Goal: Communication & Community: Ask a question

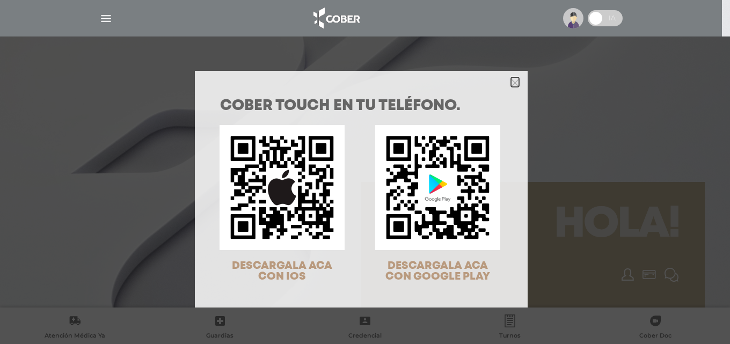
click at [511, 86] on icon "Close" at bounding box center [515, 83] width 8 height 8
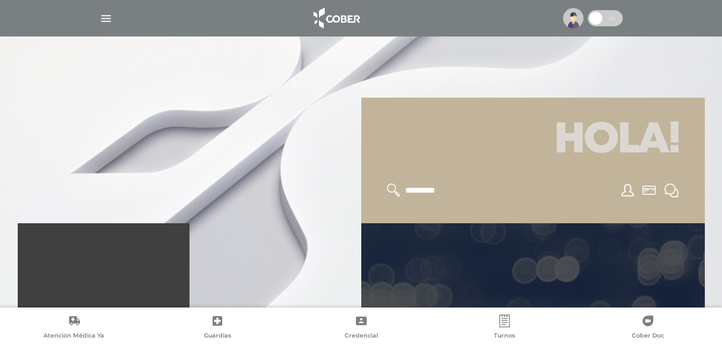
scroll to position [107, 0]
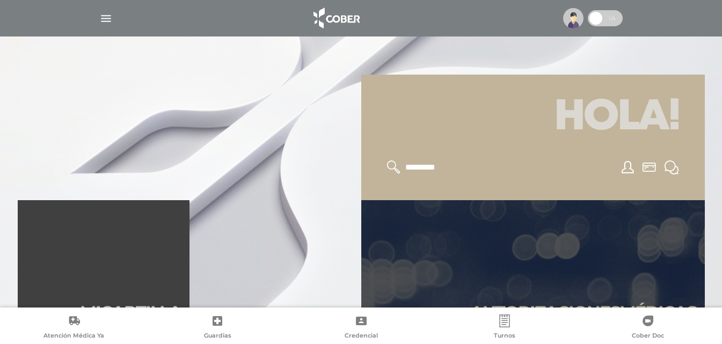
click at [671, 169] on icon at bounding box center [671, 167] width 14 height 14
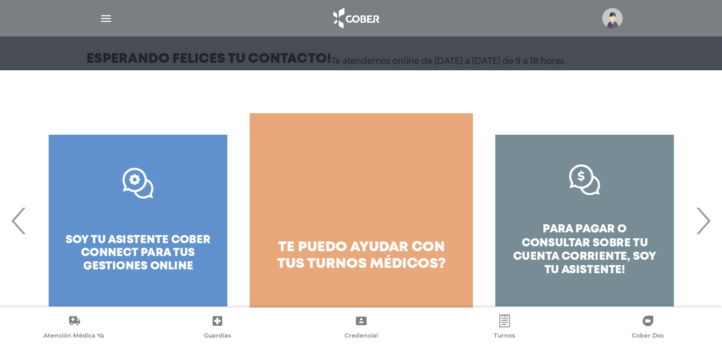
scroll to position [137, 0]
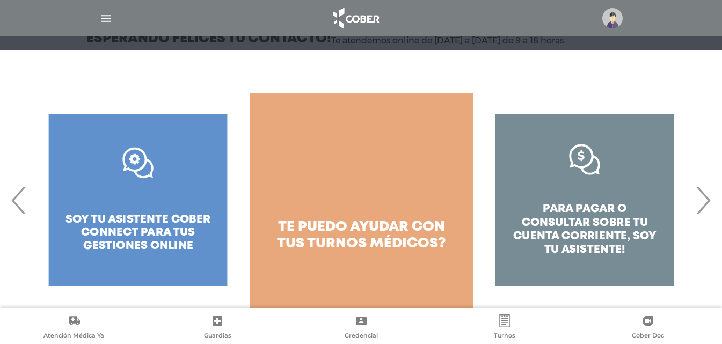
click at [705, 208] on span "›" at bounding box center [702, 200] width 21 height 58
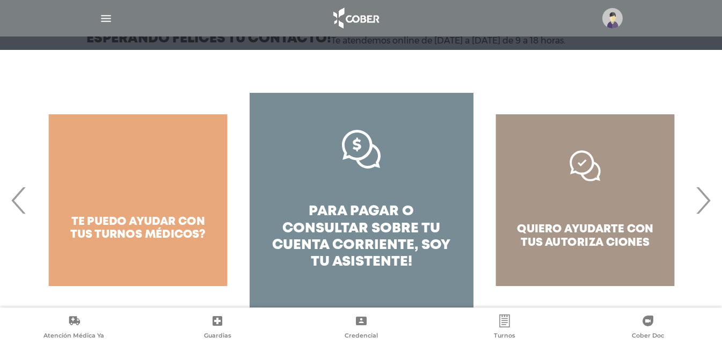
click at [18, 213] on span "‹" at bounding box center [19, 200] width 21 height 58
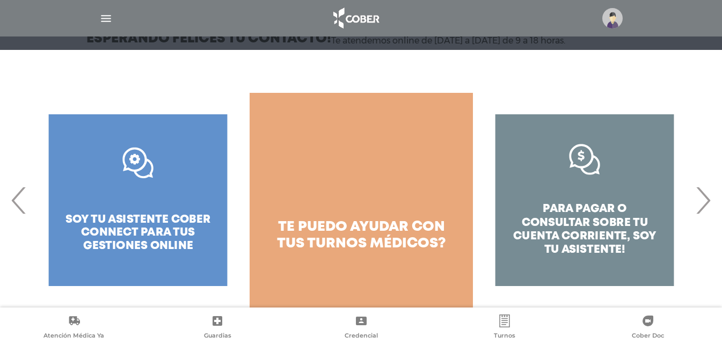
drag, startPoint x: 18, startPoint y: 213, endPoint x: 26, endPoint y: 215, distance: 8.7
click at [19, 213] on span "‹" at bounding box center [19, 200] width 21 height 58
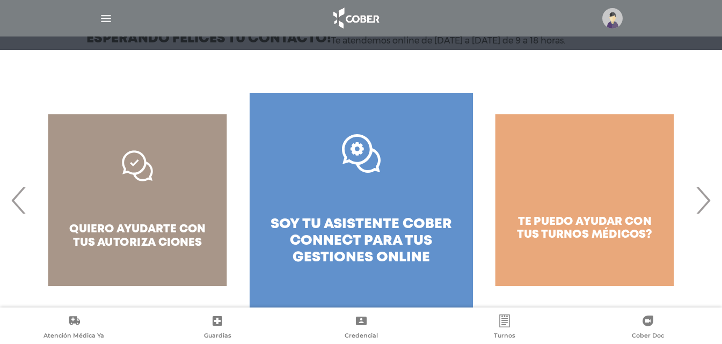
click at [353, 212] on link ".st0{fill:#FFFFFF;} soy tu asistente cober connect para tus gestiones online" at bounding box center [360, 200] width 223 height 215
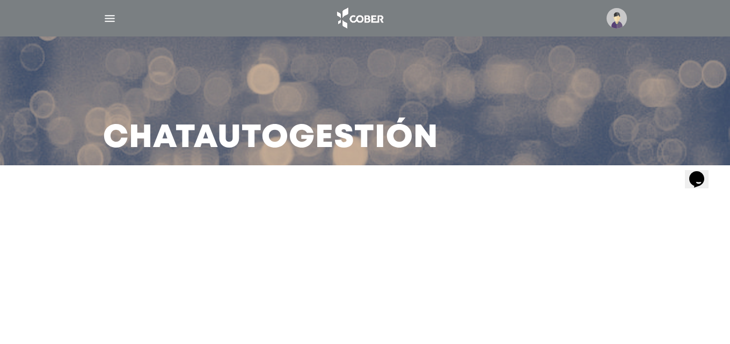
click at [695, 176] on icon "$i18n('chat', 'chat_widget')" at bounding box center [696, 179] width 15 height 16
click at [588, 39] on span "Aguardeme un momento por favor." at bounding box center [540, 35] width 106 height 8
